Goal: Complete application form

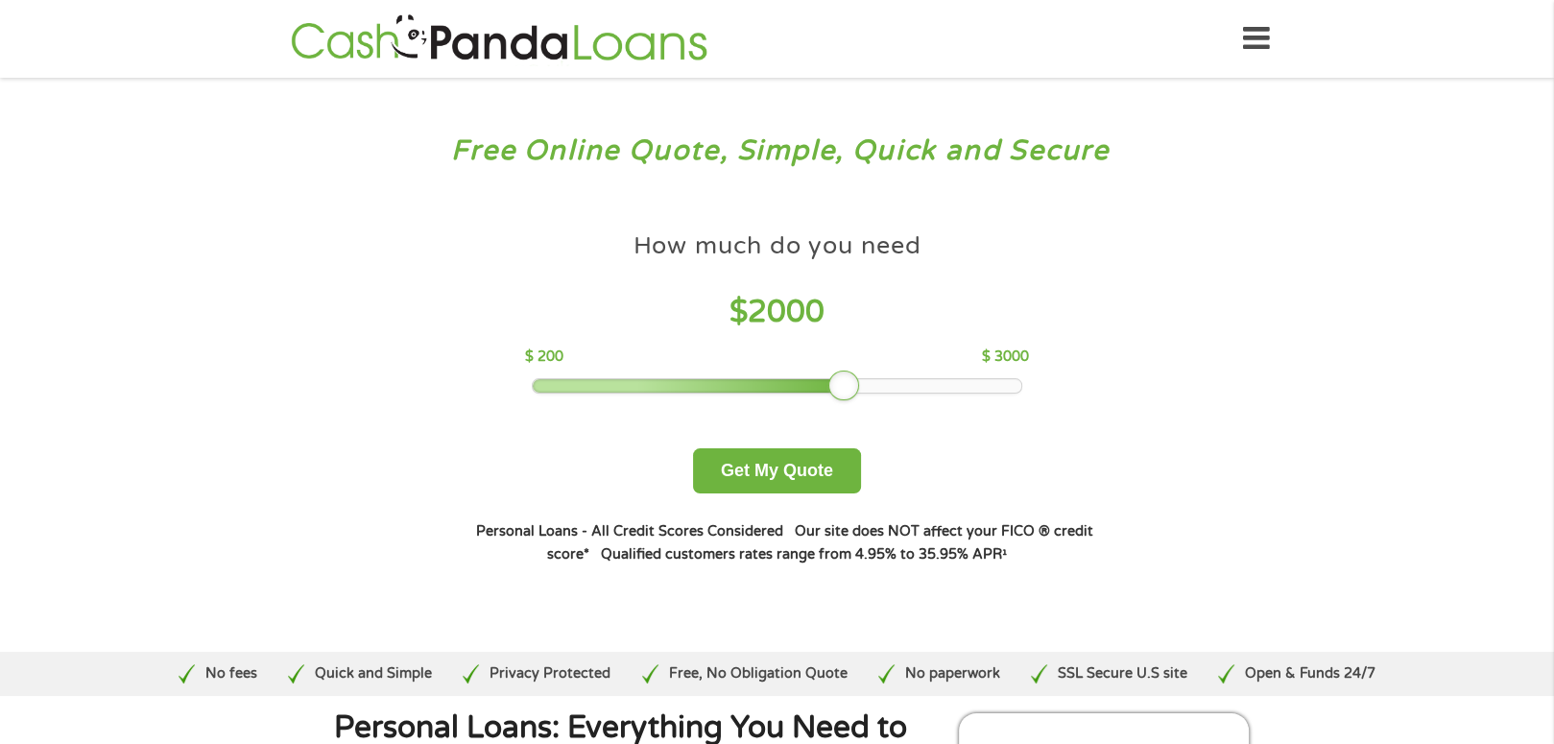
drag, startPoint x: 668, startPoint y: 390, endPoint x: 841, endPoint y: 379, distance: 173.1
click at [841, 379] on div at bounding box center [843, 385] width 31 height 31
click at [787, 476] on button "Get My Quote" at bounding box center [777, 470] width 168 height 45
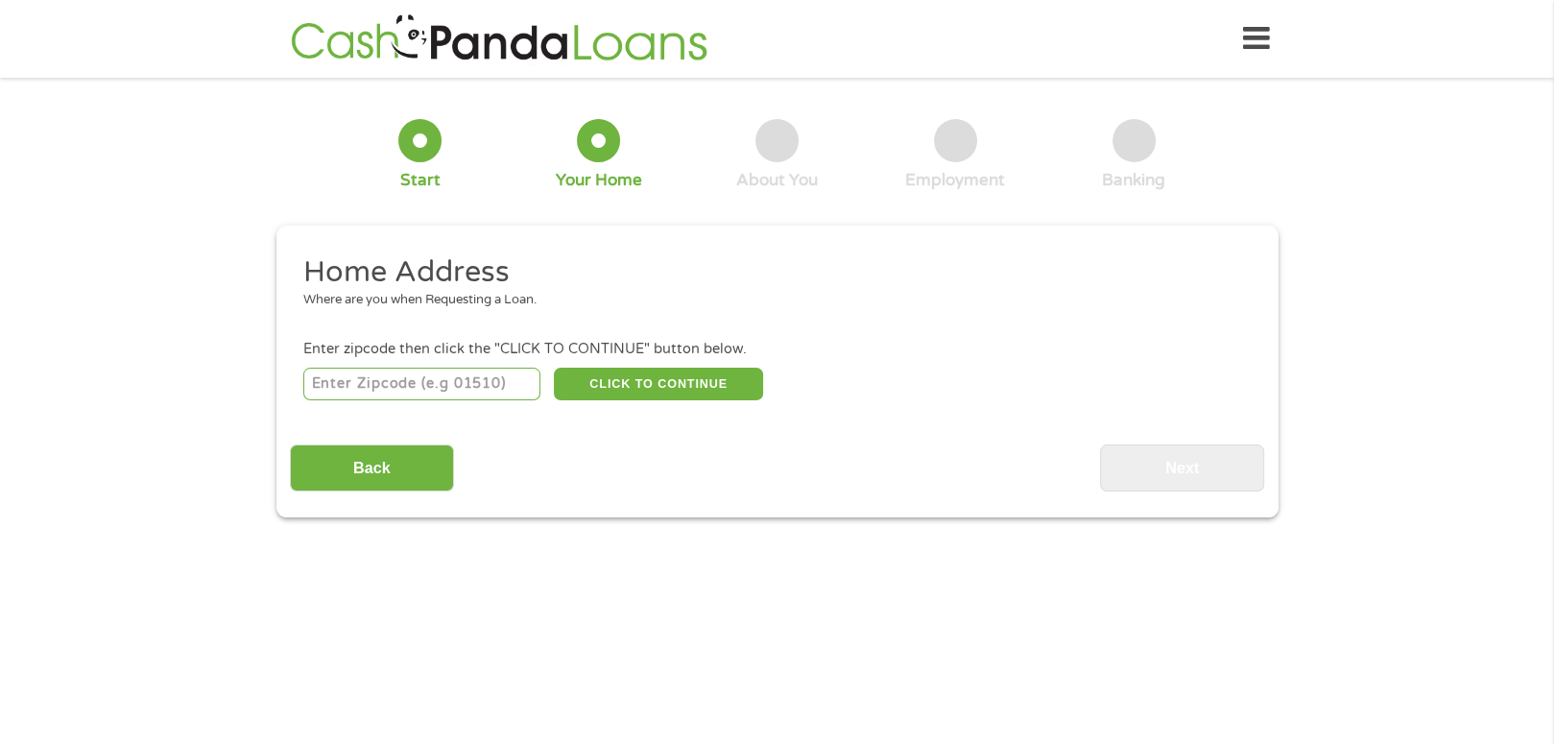
click at [378, 378] on input "number" at bounding box center [421, 384] width 237 height 33
type input "75119"
